Goal: Entertainment & Leisure: Browse casually

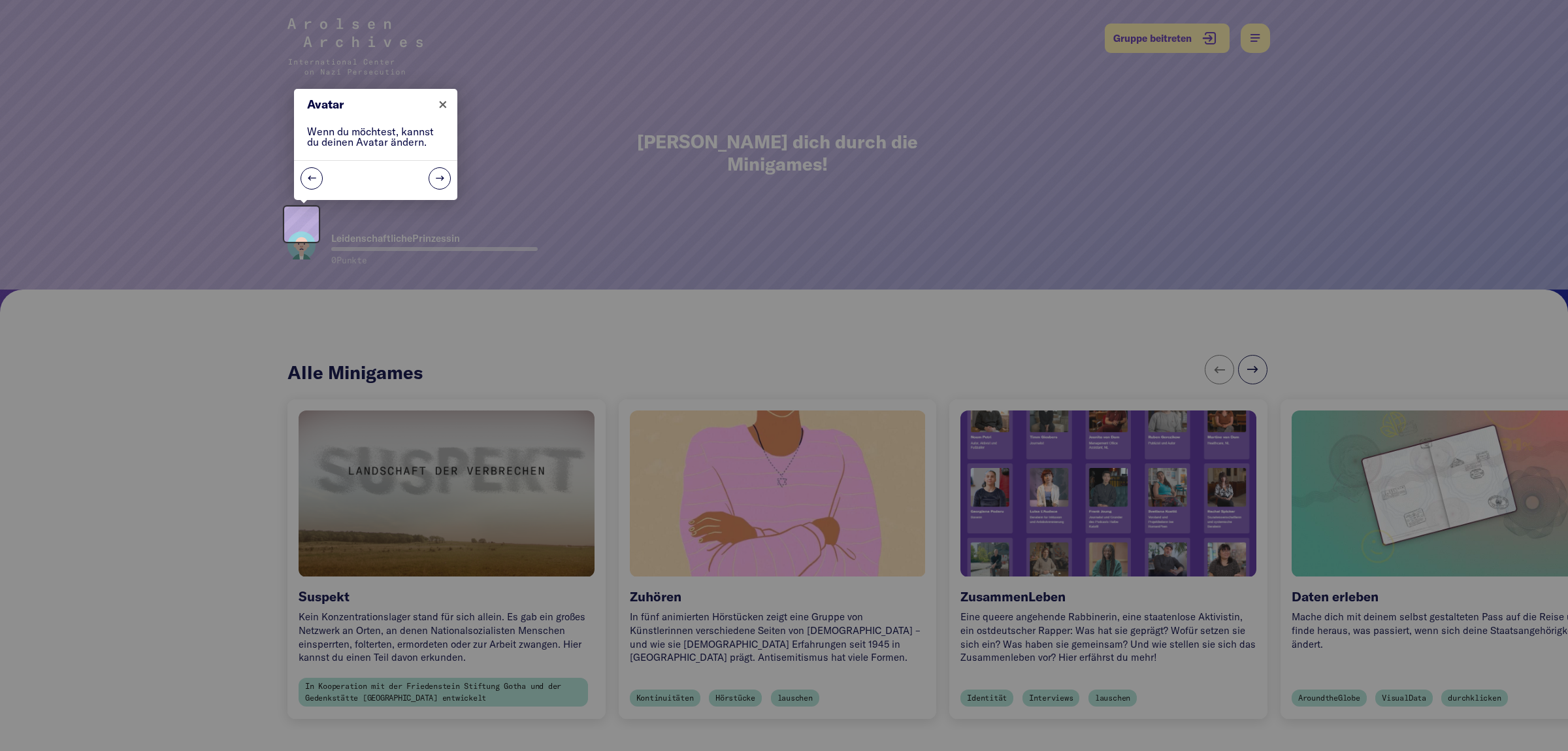
click at [513, 470] on div at bounding box center [784, 375] width 1568 height 751
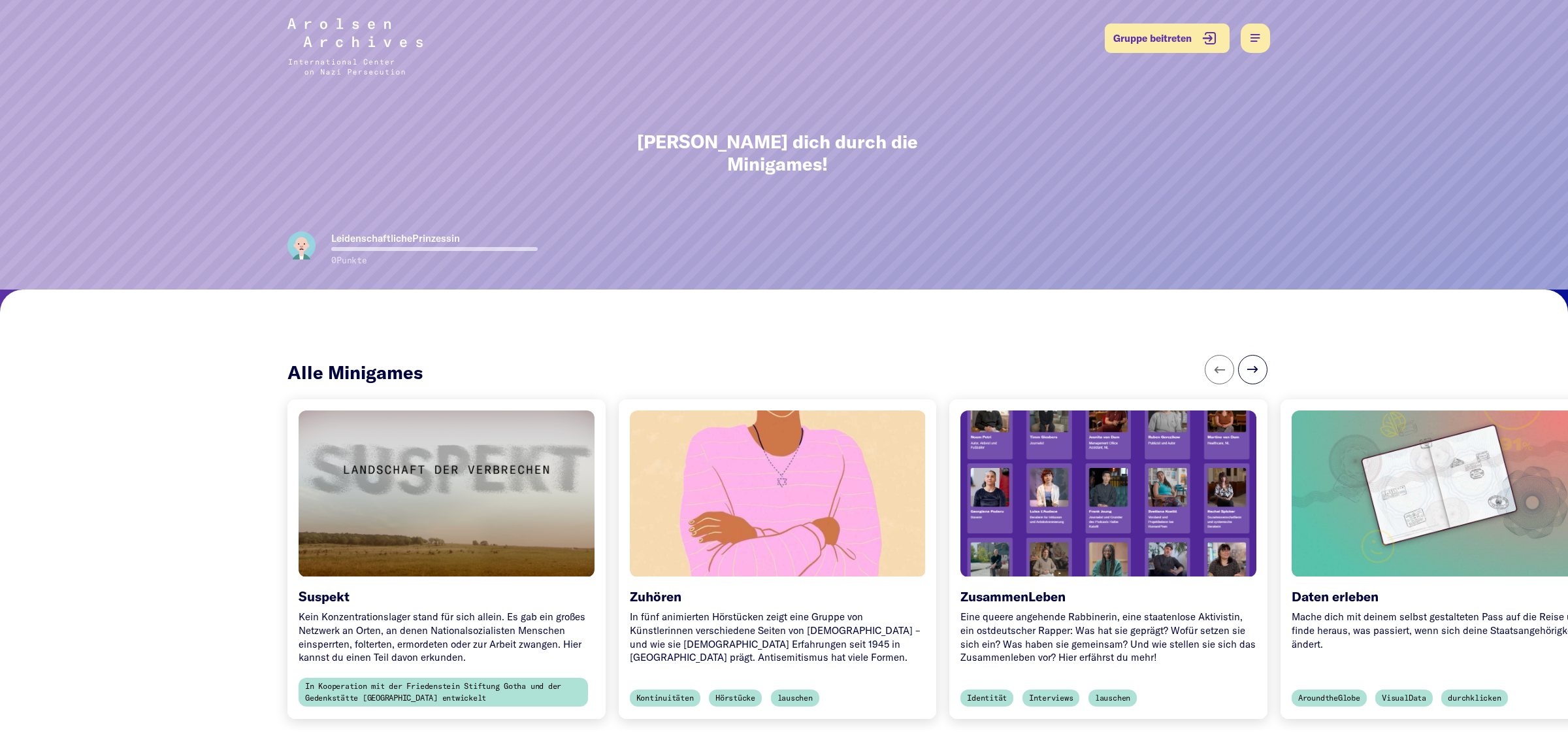
click at [513, 470] on div at bounding box center [447, 493] width 311 height 175
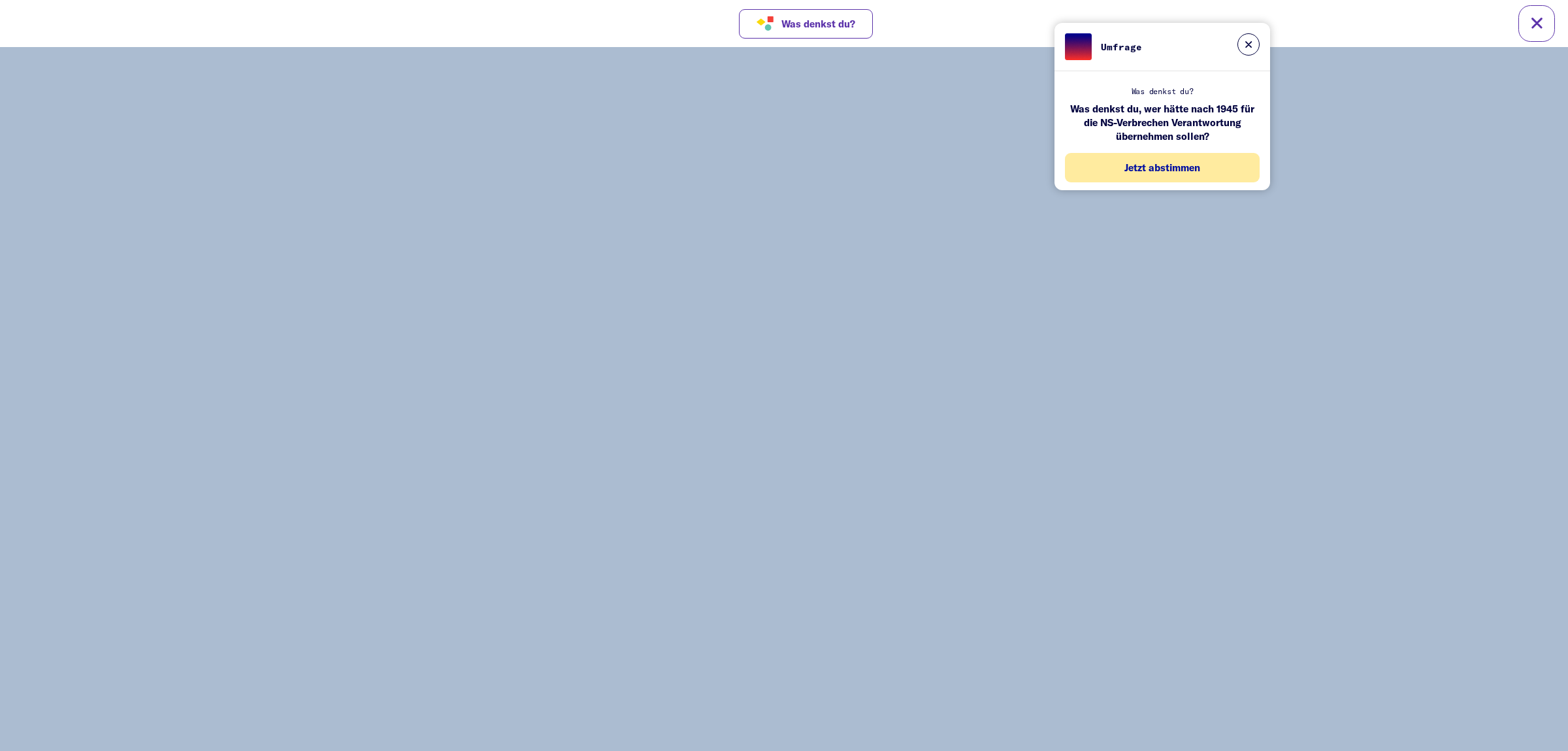
click at [1161, 170] on span "Jetzt abstimmen" at bounding box center [1162, 167] width 76 height 11
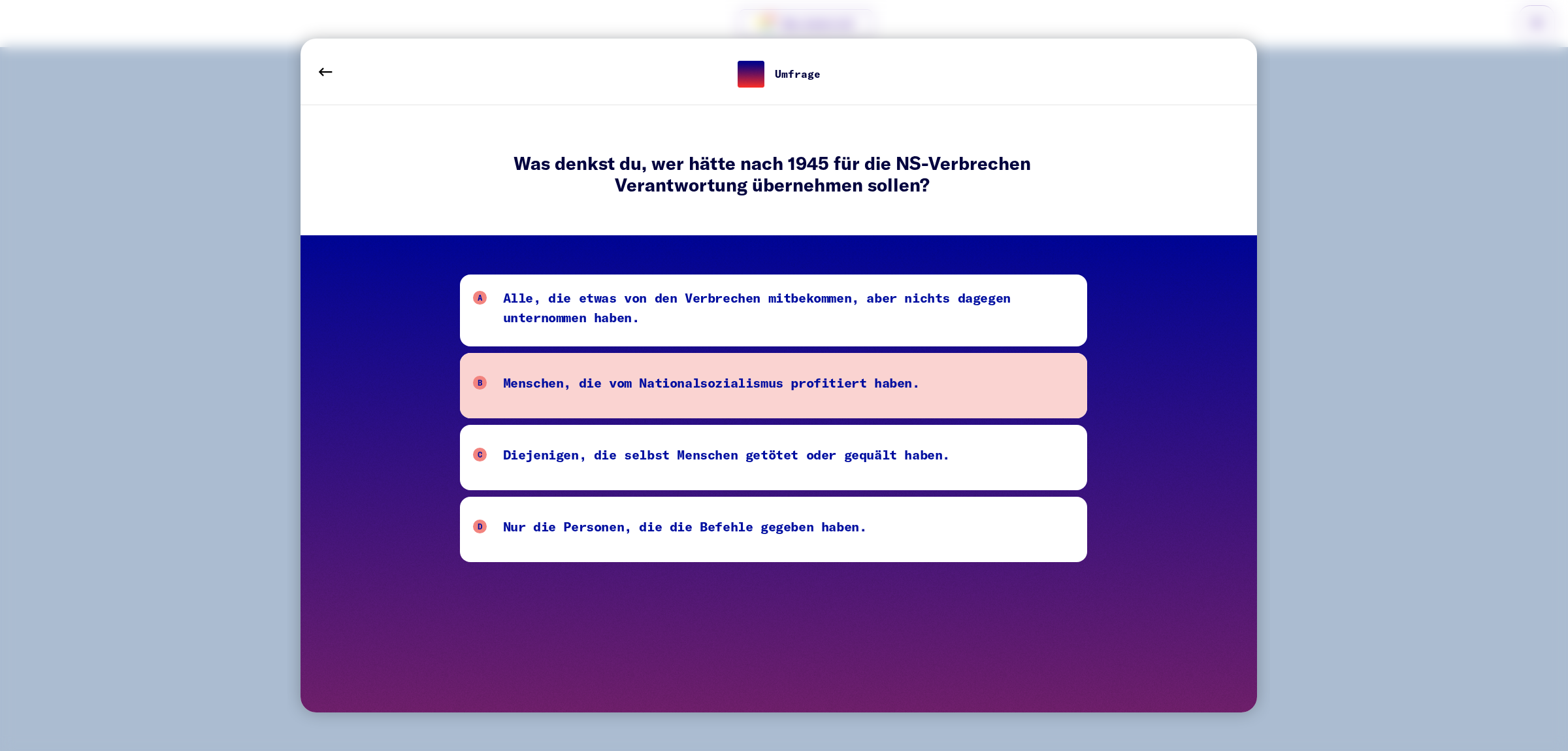
click at [699, 383] on div "Menschen, die vom Nationalsozialismus profitiert haben." at bounding box center [711, 385] width 417 height 26
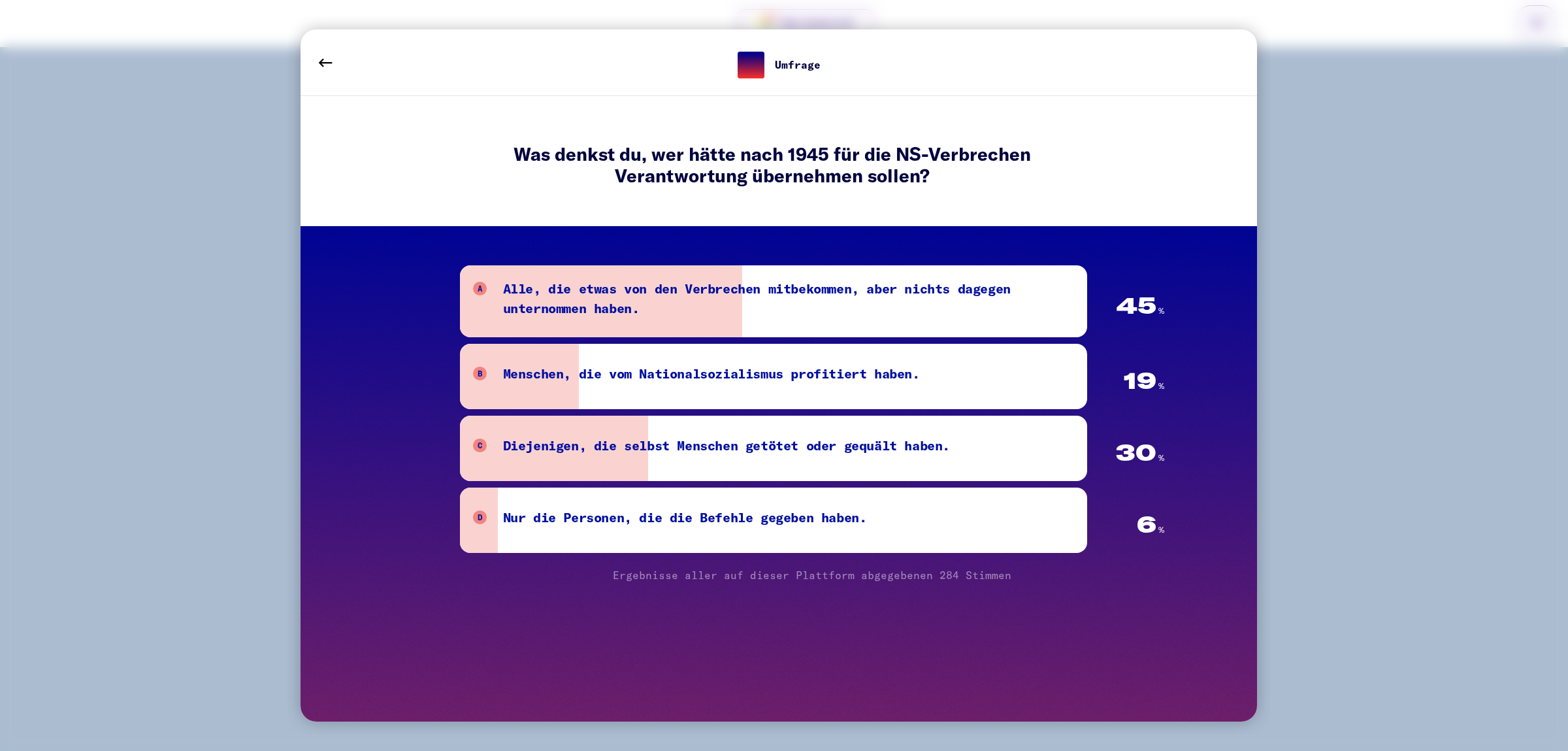
click at [873, 663] on div "A Alle, die etwas von den Verbrechen mitbekommen, aber nichts dagegen unternomm…" at bounding box center [812, 475] width 705 height 419
click at [317, 68] on button at bounding box center [326, 63] width 37 height 37
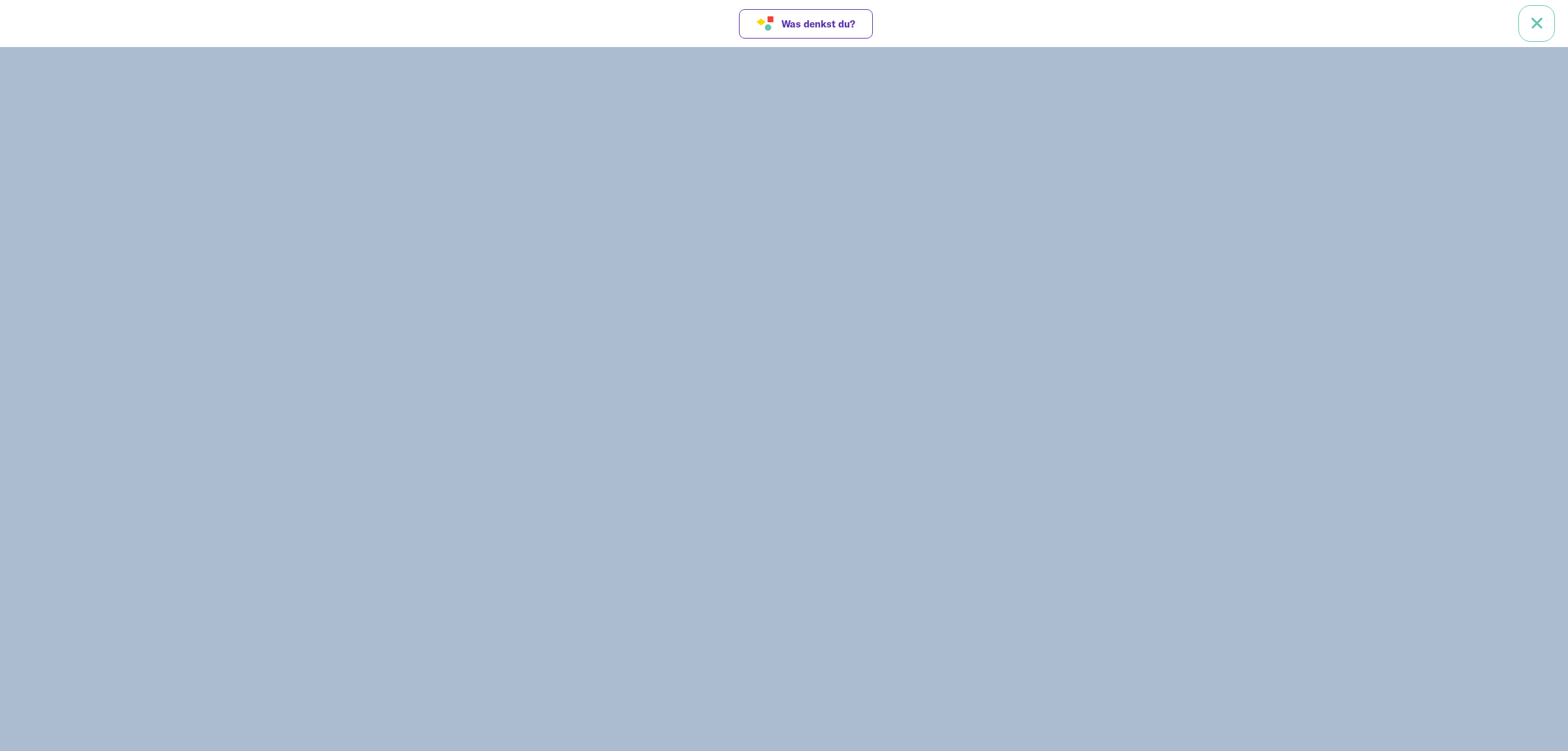
click at [1531, 34] on link at bounding box center [1537, 23] width 37 height 37
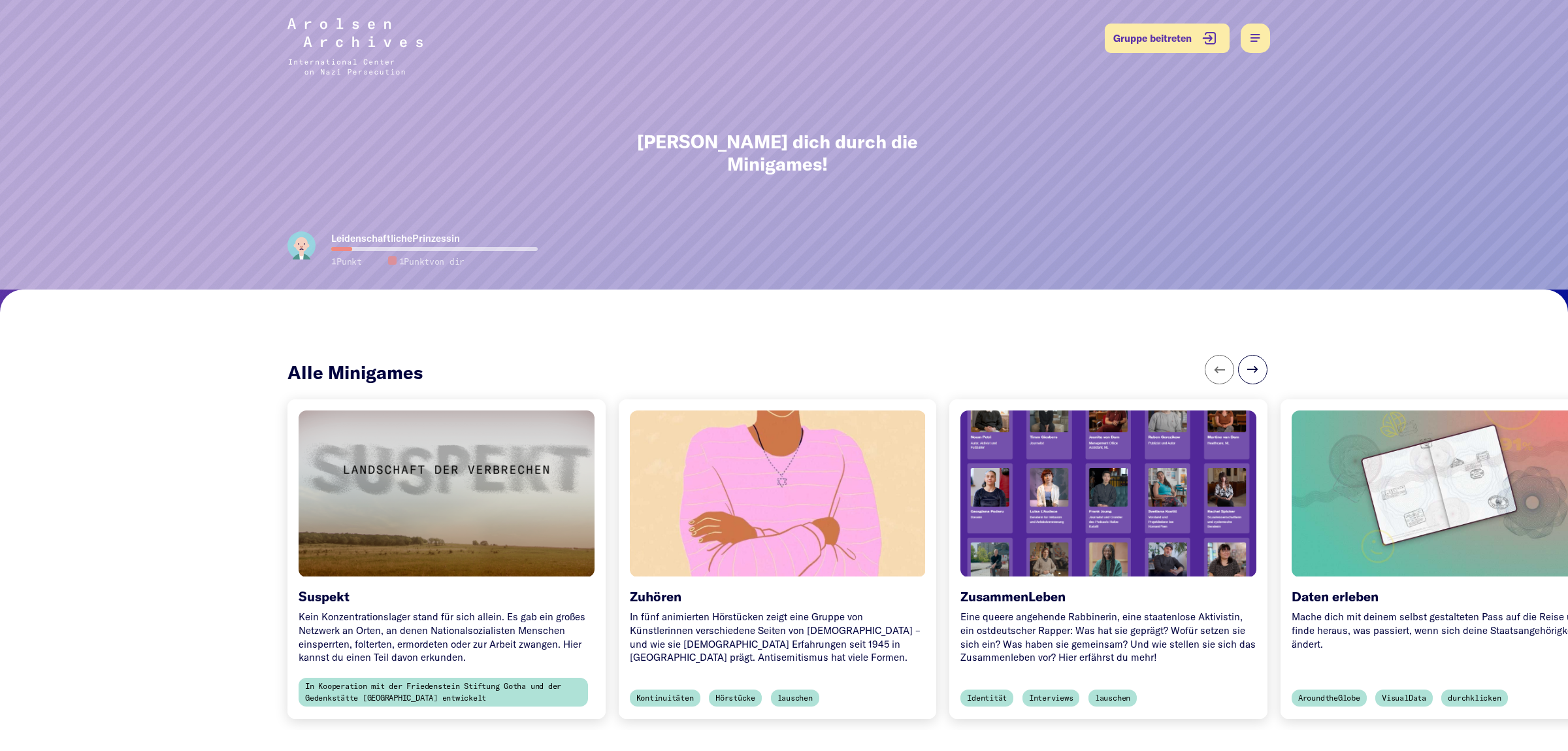
click at [515, 506] on div at bounding box center [447, 493] width 311 height 175
